Goal: Find specific page/section: Find specific page/section

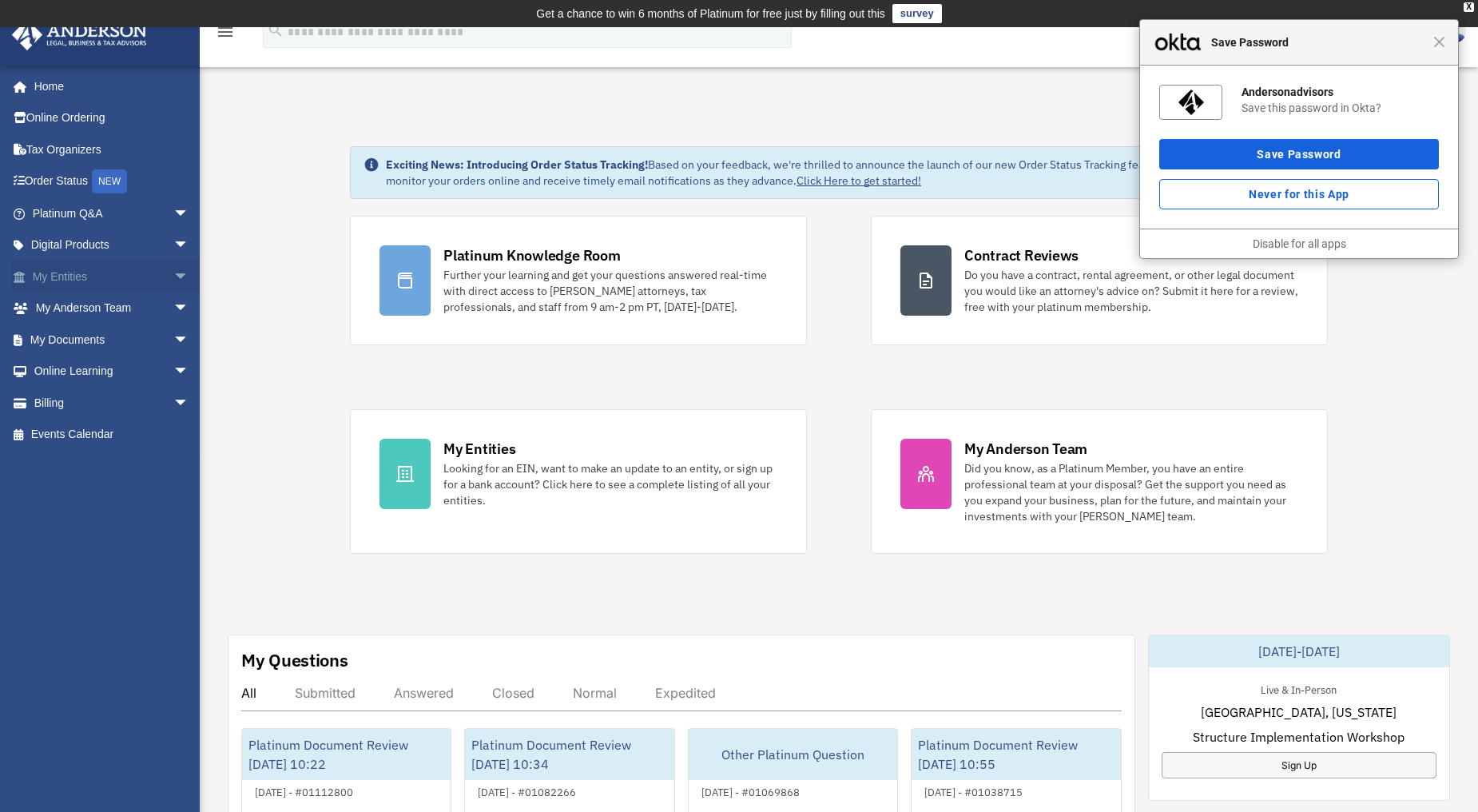
click at [173, 275] on span "arrow_drop_down" at bounding box center [189, 277] width 32 height 33
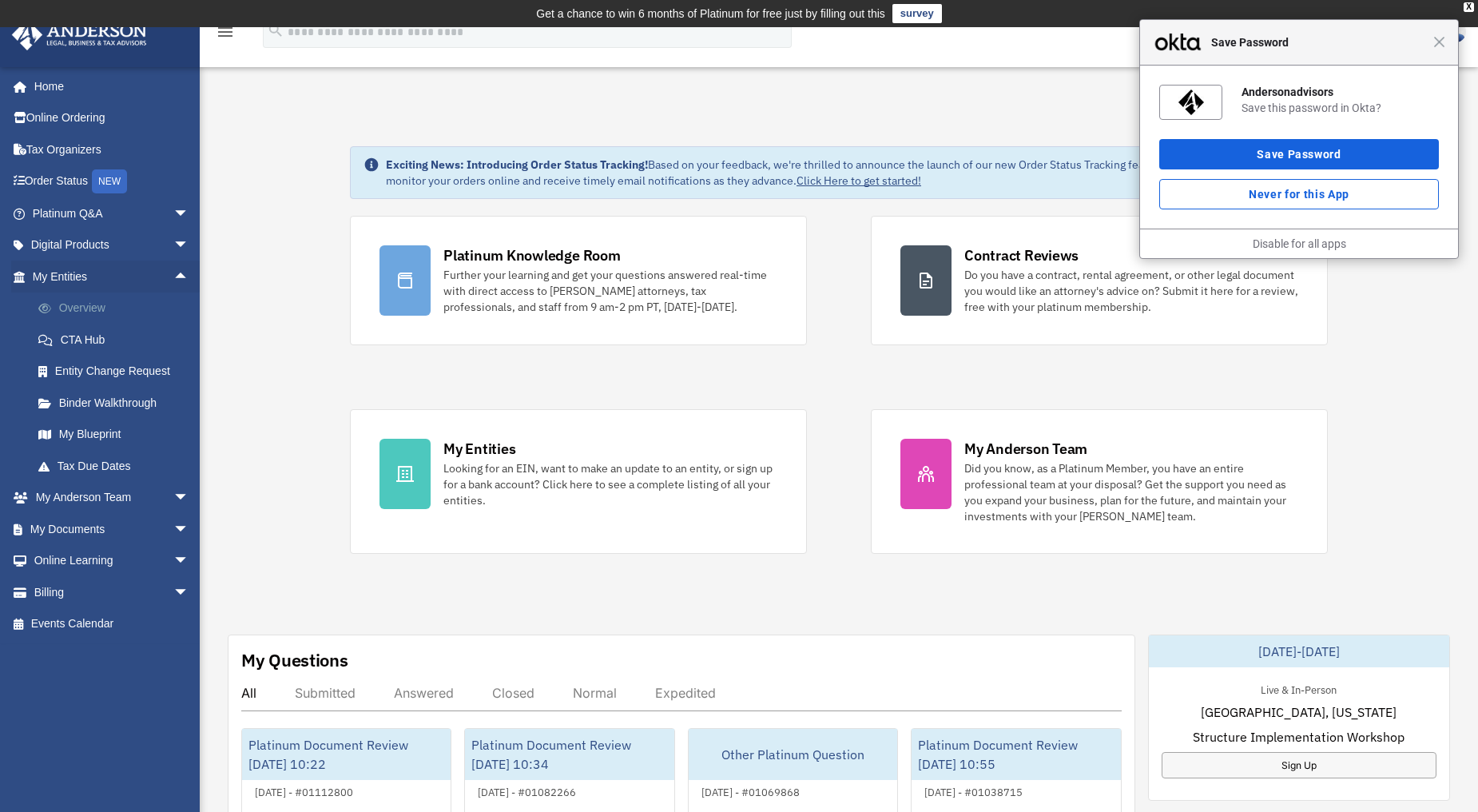
click at [96, 310] on link "Overview" at bounding box center [117, 308] width 191 height 32
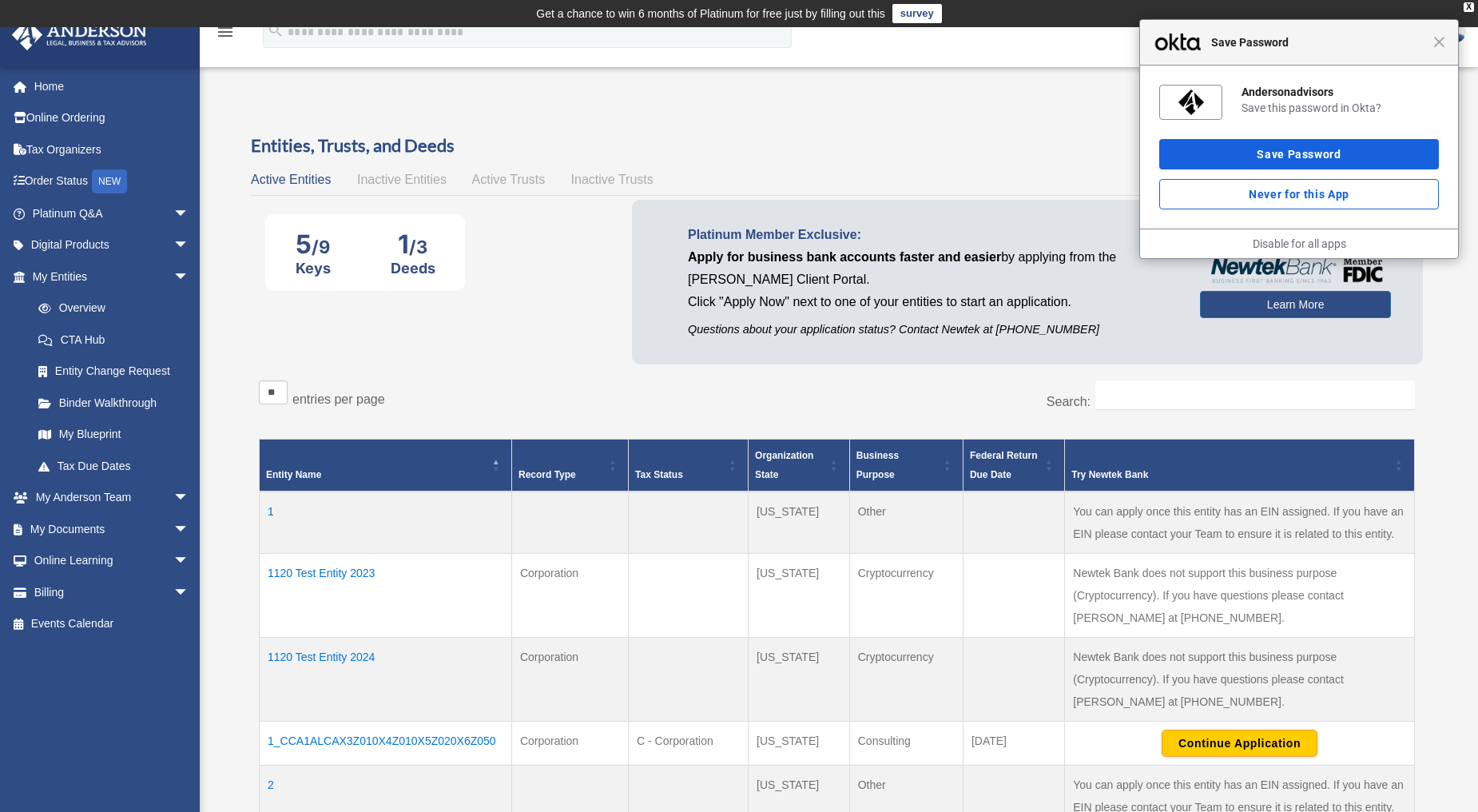
click at [317, 565] on td "1120 Test Entity 2023" at bounding box center [386, 595] width 252 height 84
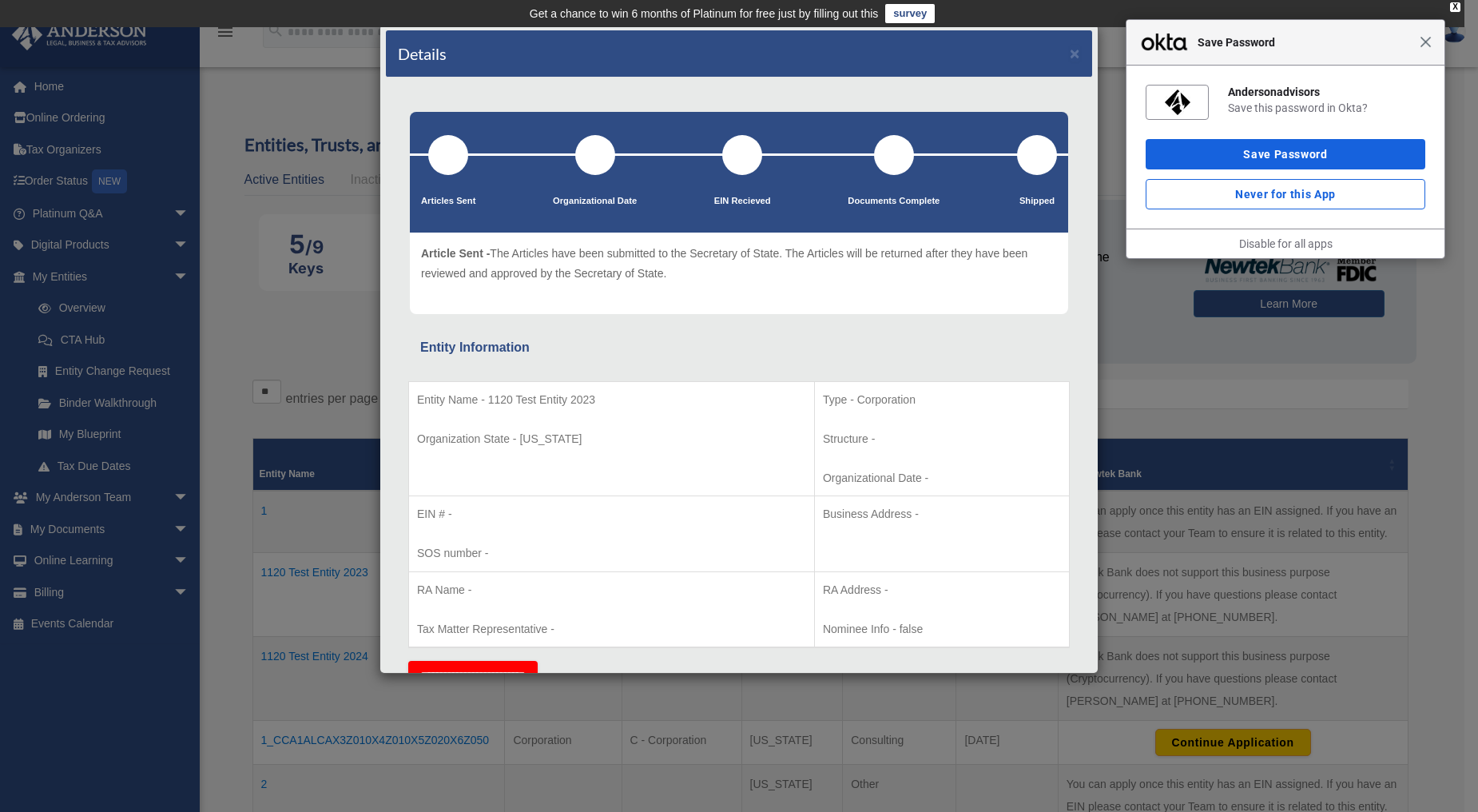
click at [1431, 47] on span "Close" at bounding box center [1426, 42] width 12 height 12
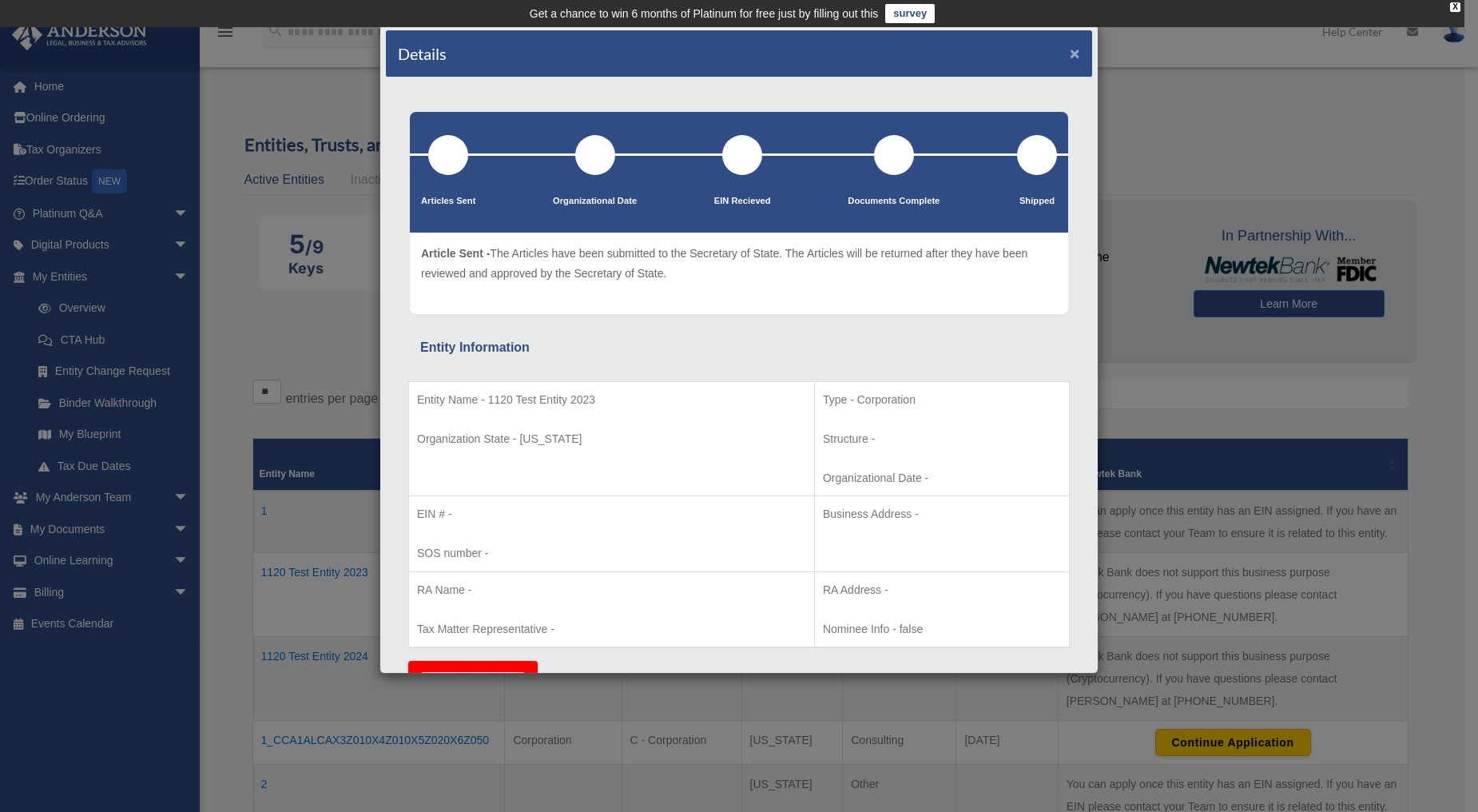
click at [1070, 52] on button "×" at bounding box center [1075, 52] width 11 height 16
